Goal: Information Seeking & Learning: Check status

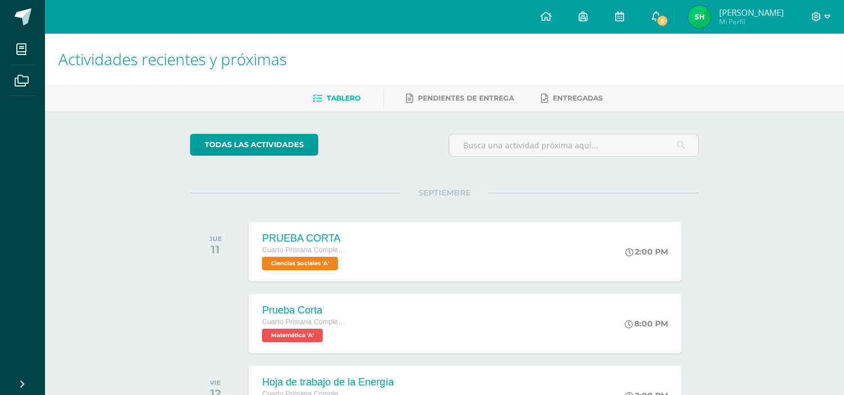
click at [652, 10] on link "5" at bounding box center [656, 17] width 36 height 34
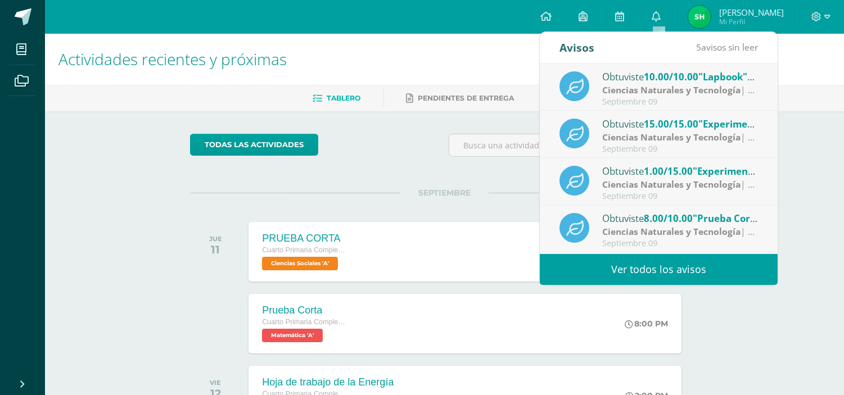
click at [652, 273] on link "Ver todos los avisos" at bounding box center [659, 269] width 238 height 31
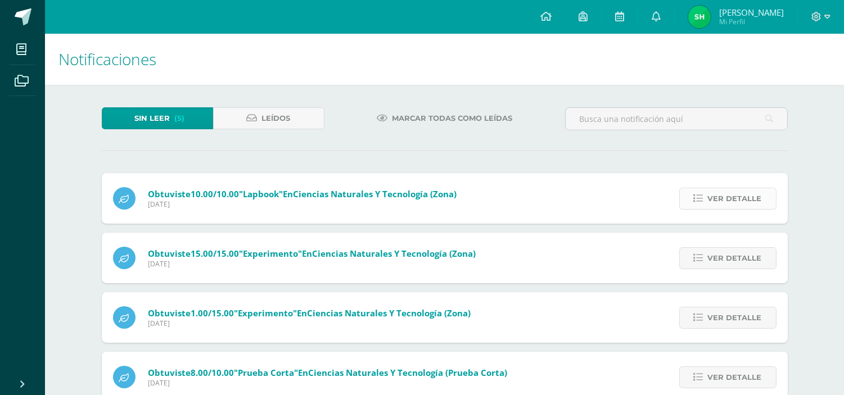
click at [718, 205] on span "Ver detalle" at bounding box center [735, 198] width 54 height 21
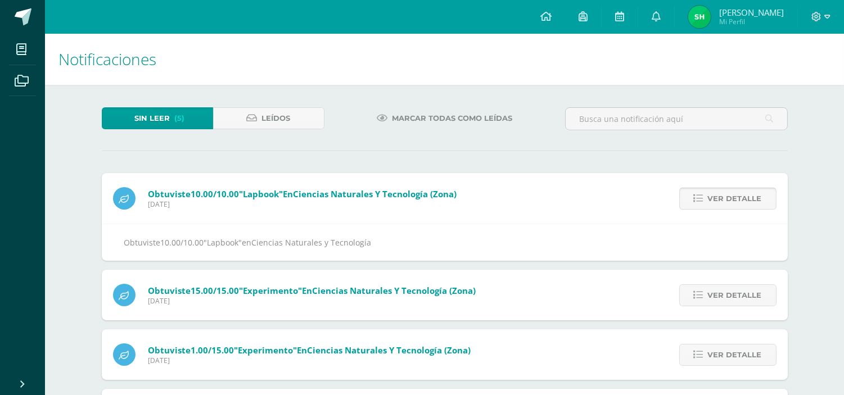
click at [718, 205] on span "Ver detalle" at bounding box center [735, 198] width 54 height 21
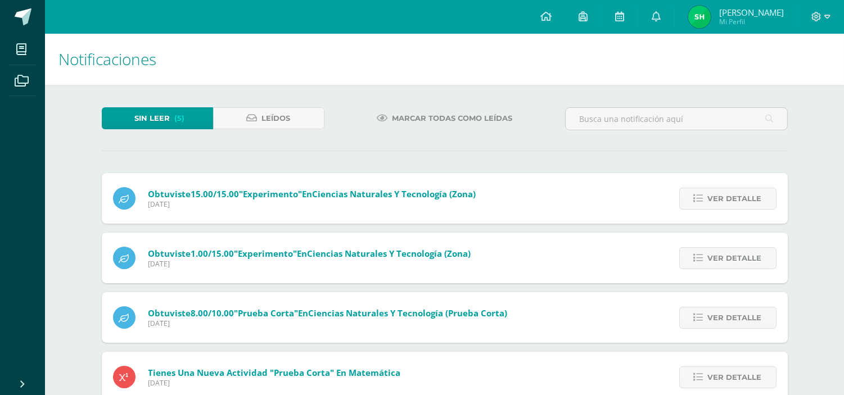
click at [718, 205] on span "Ver detalle" at bounding box center [735, 198] width 54 height 21
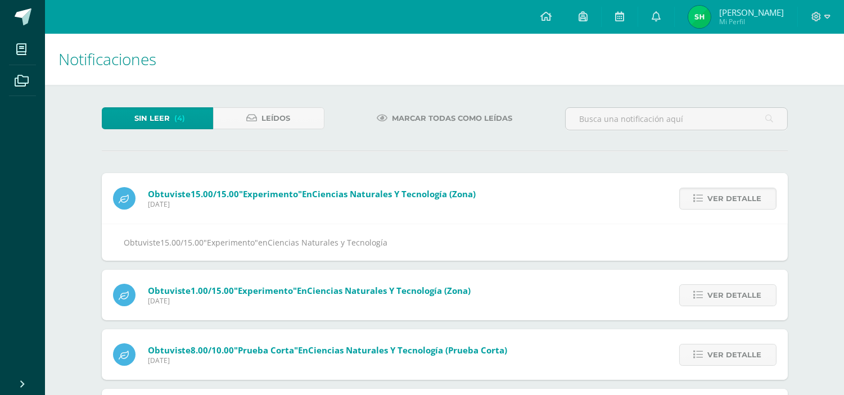
click at [718, 205] on span "Ver detalle" at bounding box center [735, 198] width 54 height 21
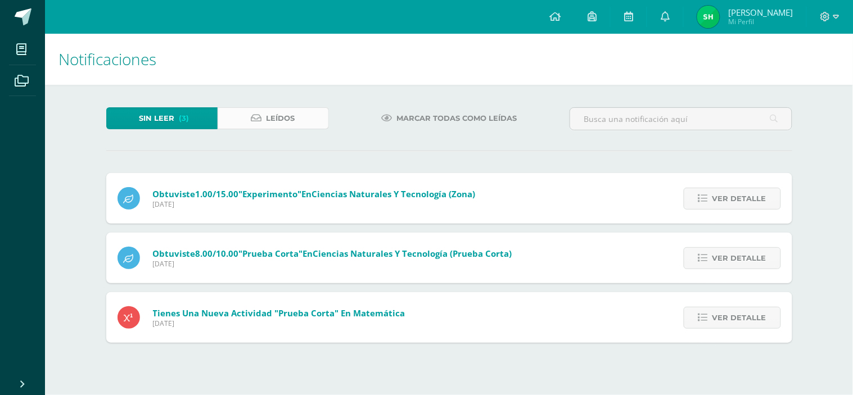
click at [272, 118] on span "Leídos" at bounding box center [281, 118] width 29 height 21
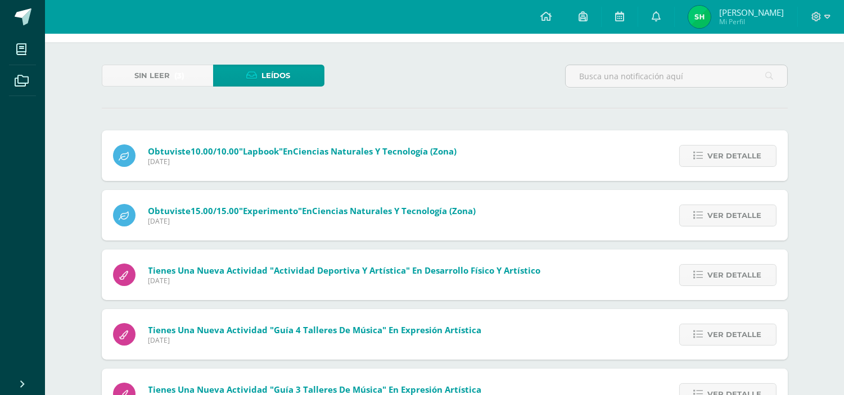
scroll to position [62, 0]
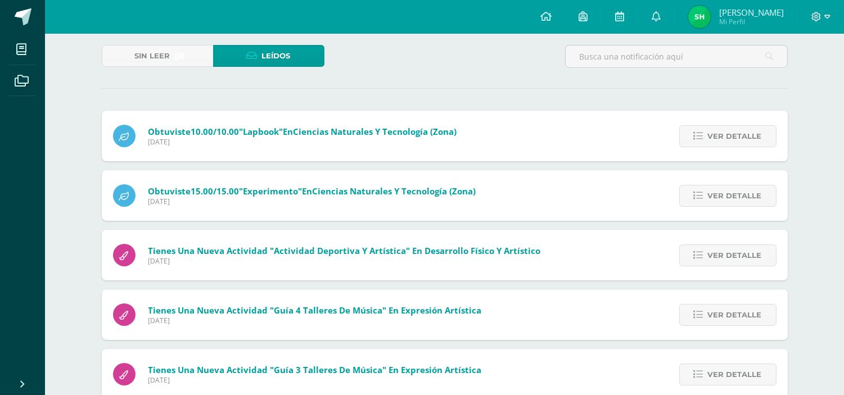
drag, startPoint x: 242, startPoint y: 189, endPoint x: 147, endPoint y: 187, distance: 95.6
click at [147, 187] on div "Obtuviste 15.00/15.00 "Experimento" en Ciencias Naturales y Tecnología (Zona) M…" at bounding box center [295, 195] width 386 height 51
click at [254, 204] on span "[DATE]" at bounding box center [312, 202] width 328 height 10
drag, startPoint x: 246, startPoint y: 191, endPoint x: 478, endPoint y: 187, distance: 232.3
click at [476, 187] on span "Obtuviste 15.00/15.00 "Experimento" en Ciencias Naturales y Tecnología (Zona)" at bounding box center [312, 191] width 328 height 11
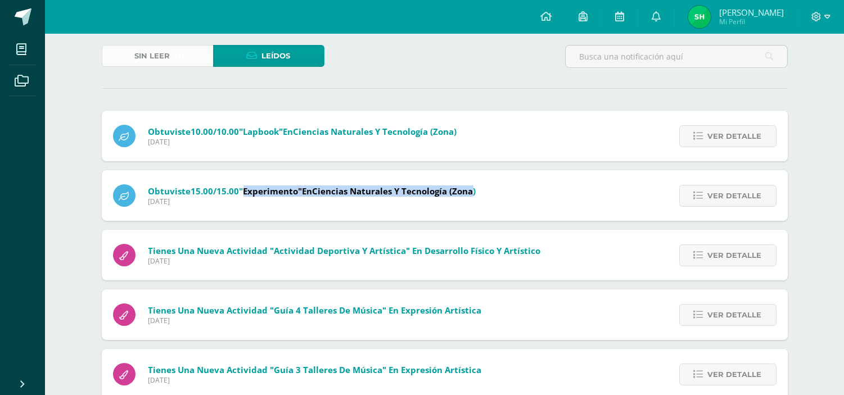
click at [168, 53] on span "Sin leer" at bounding box center [152, 56] width 35 height 21
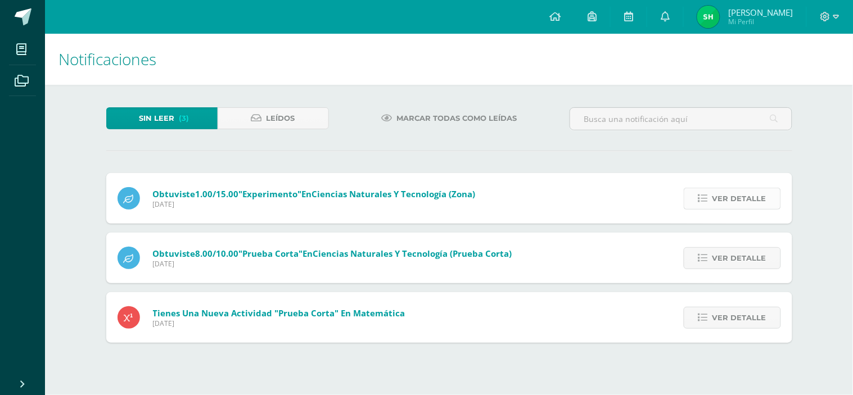
click at [704, 197] on icon at bounding box center [703, 199] width 10 height 10
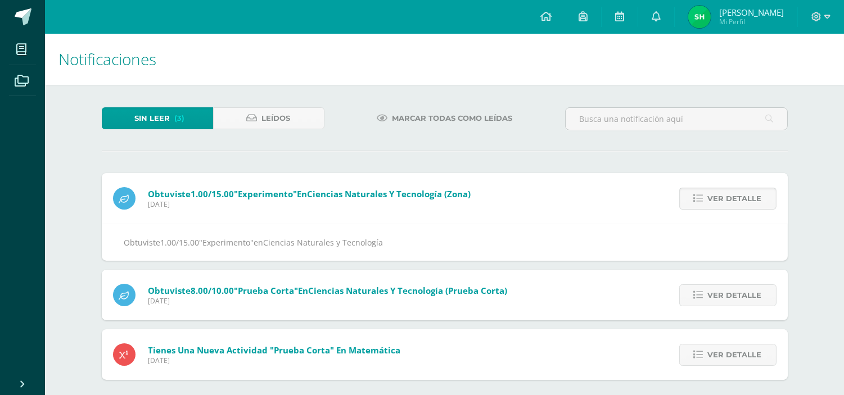
click at [703, 197] on icon at bounding box center [699, 199] width 10 height 10
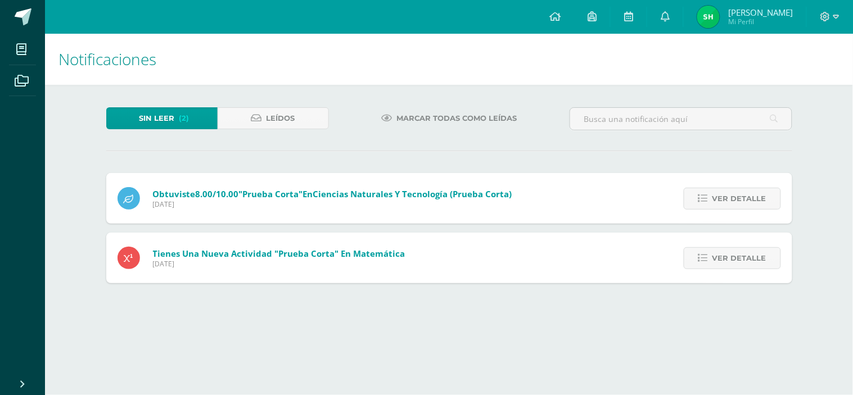
click at [704, 197] on icon at bounding box center [703, 199] width 10 height 10
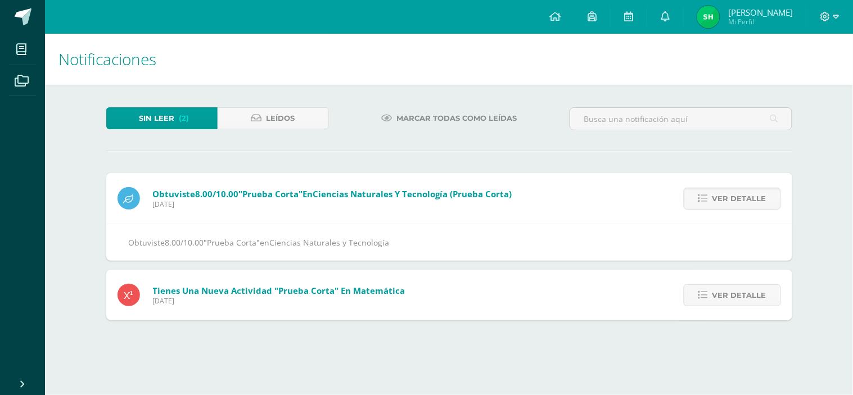
click at [704, 197] on icon at bounding box center [703, 199] width 10 height 10
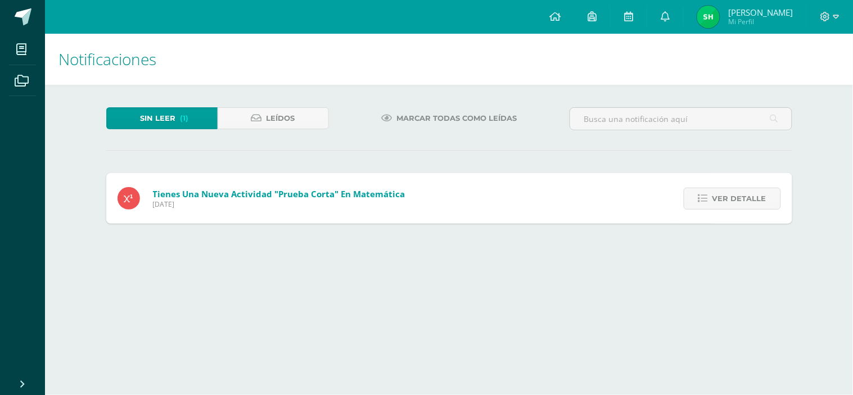
click at [704, 197] on icon at bounding box center [703, 199] width 10 height 10
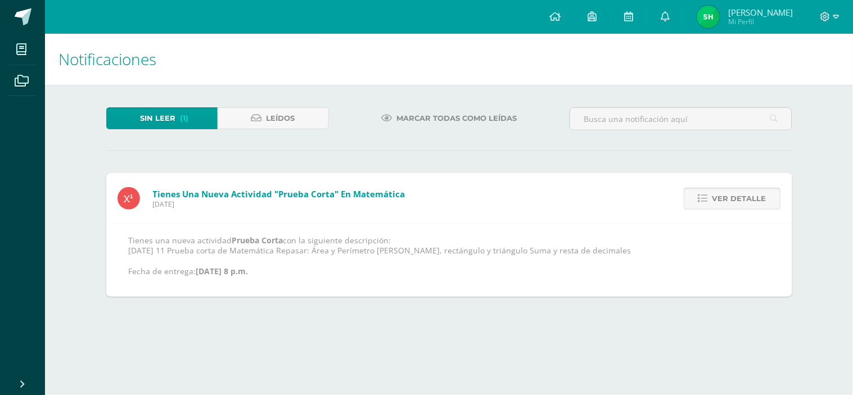
click at [702, 198] on icon at bounding box center [703, 199] width 10 height 10
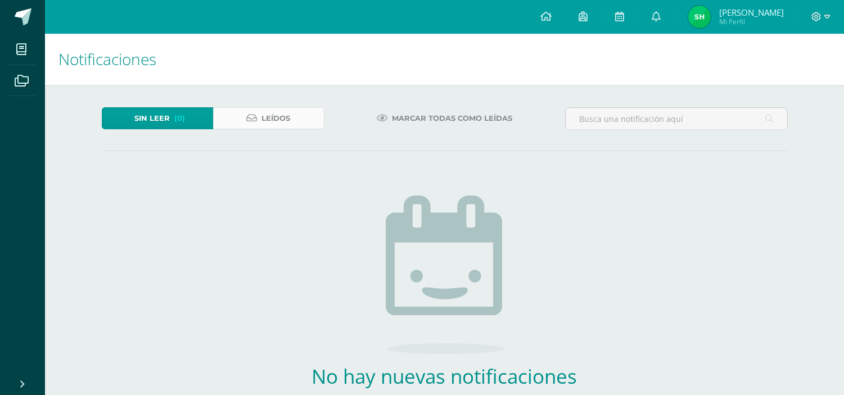
click at [310, 118] on link "Leídos" at bounding box center [268, 118] width 111 height 22
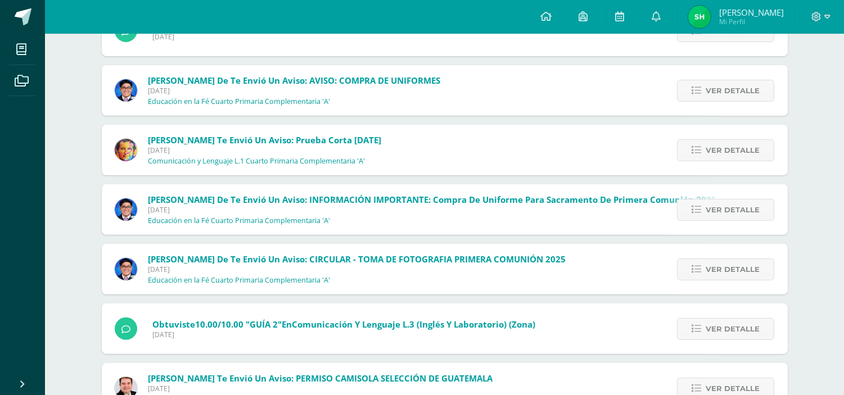
scroll to position [862, 0]
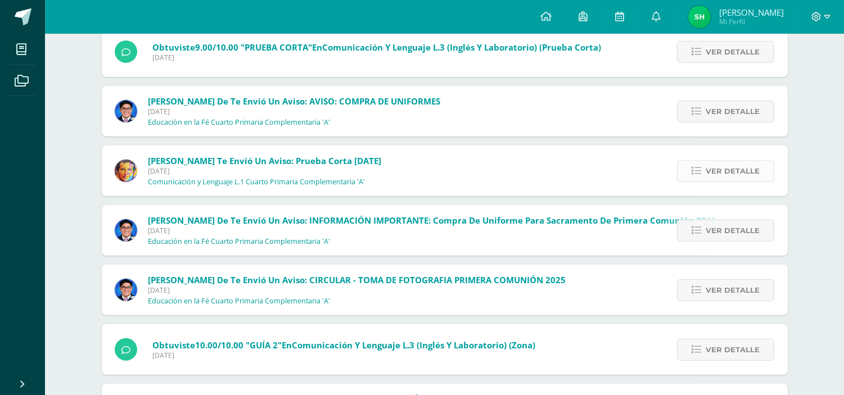
click at [724, 179] on span "Ver detalle" at bounding box center [733, 171] width 54 height 21
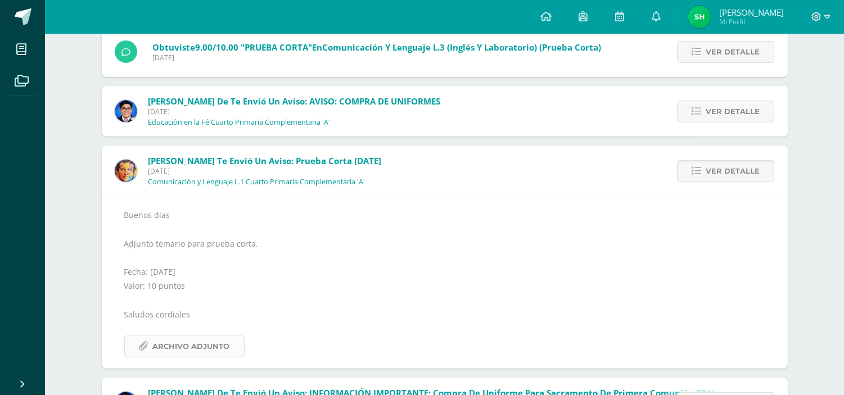
click at [206, 351] on span "Archivo Adjunto" at bounding box center [191, 346] width 77 height 21
